Goal: Navigation & Orientation: Go to known website

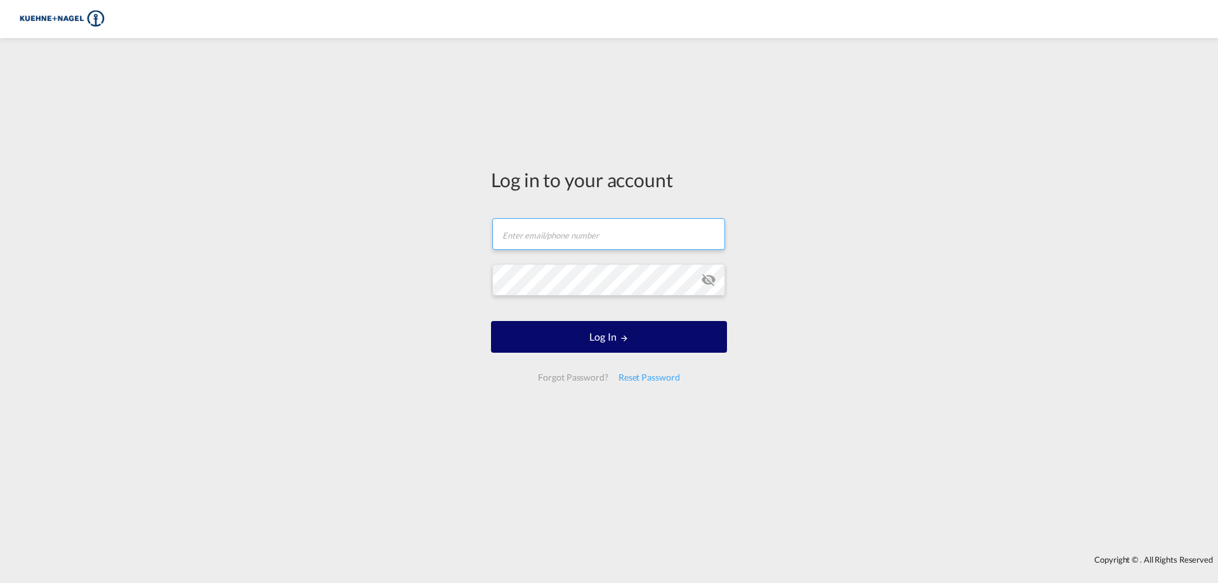
type input "[EMAIL_ADDRESS][PERSON_NAME][PERSON_NAME][DOMAIN_NAME]"
click at [593, 327] on button "Log In" at bounding box center [609, 337] width 236 height 32
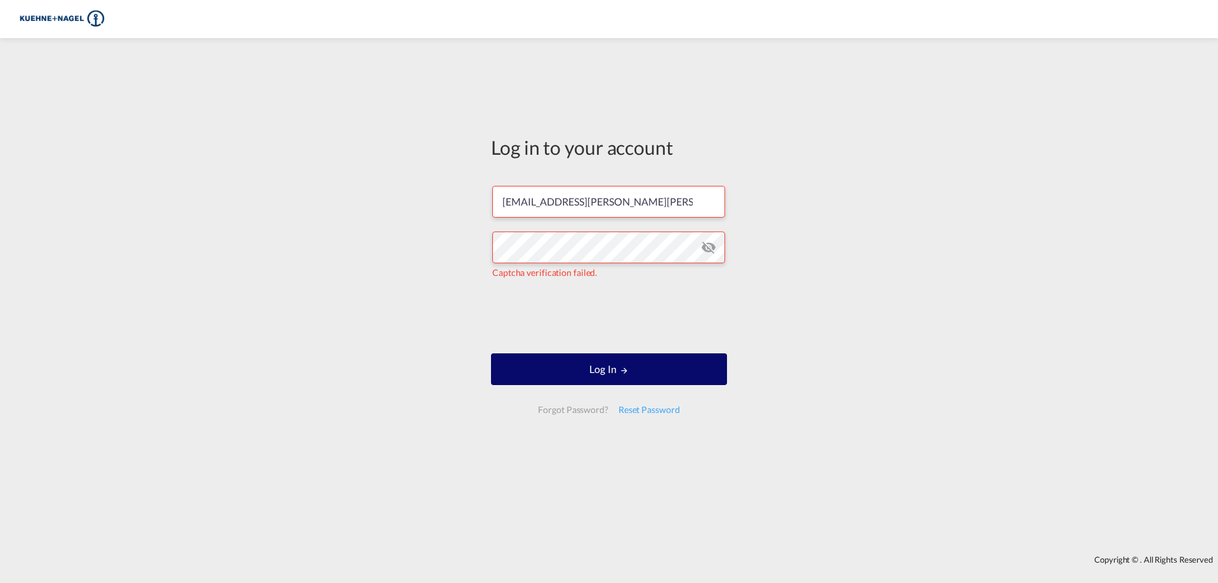
click at [685, 369] on button "Log In" at bounding box center [609, 369] width 236 height 32
